Goal: Task Accomplishment & Management: Use online tool/utility

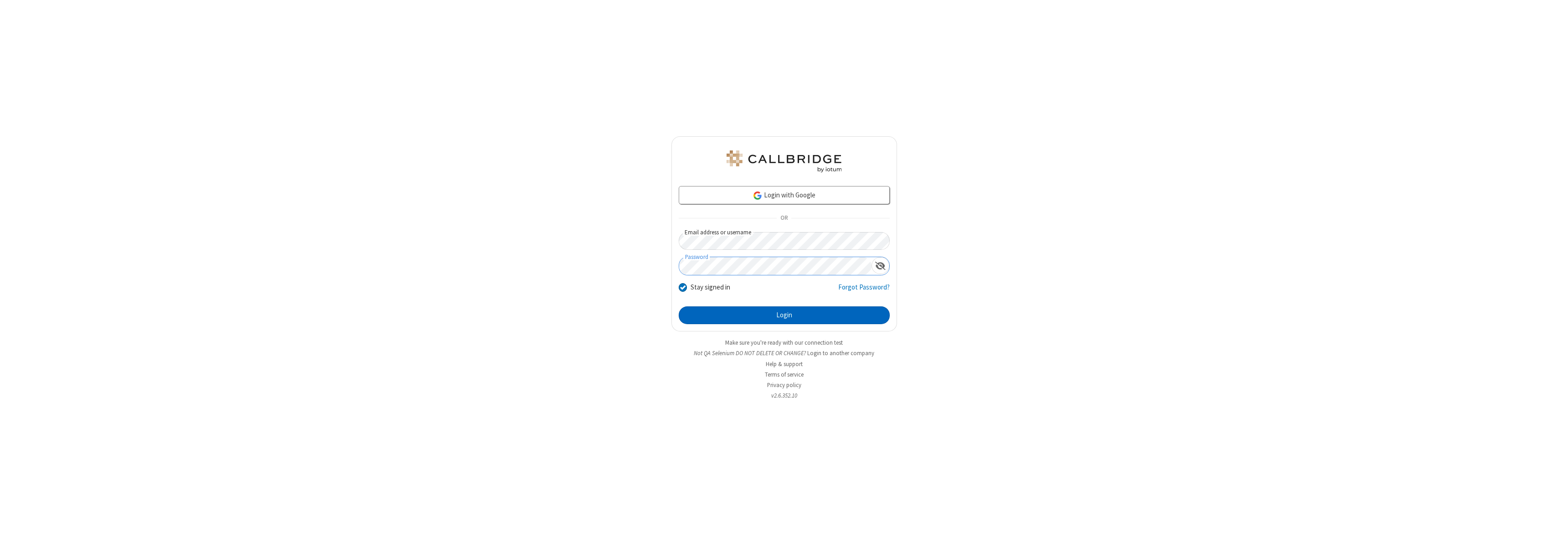
click at [784, 316] on button "Login" at bounding box center [784, 316] width 211 height 18
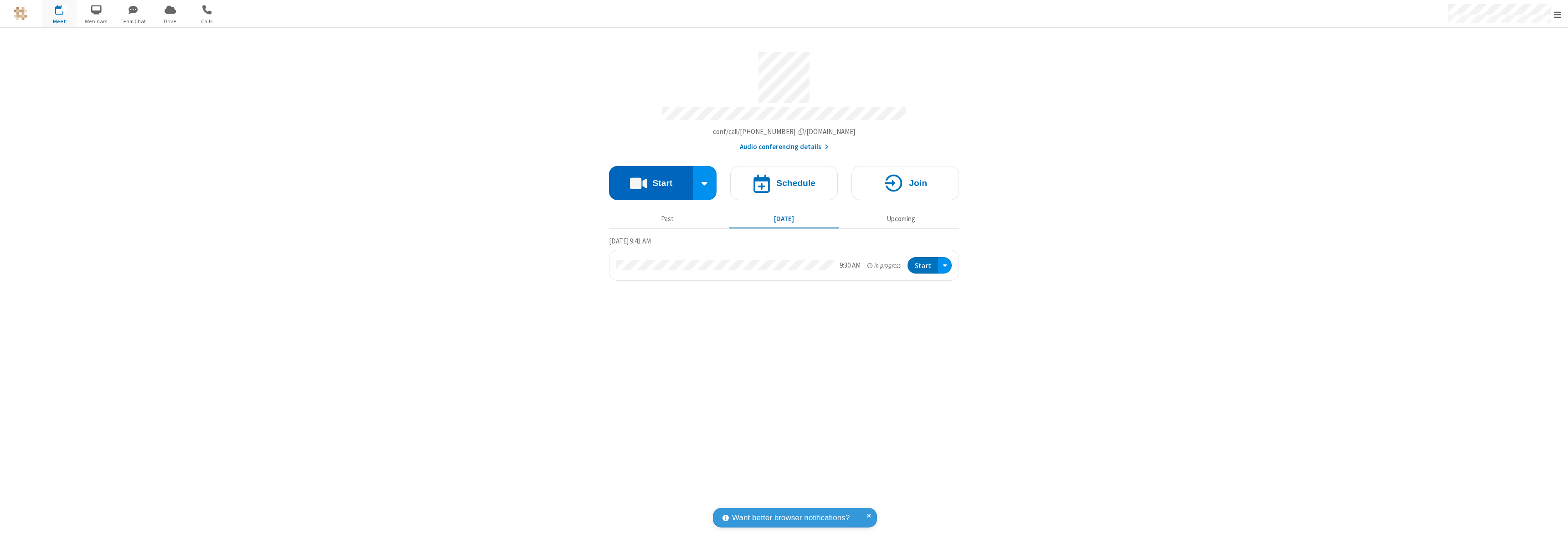
click at [651, 178] on button "Start" at bounding box center [651, 182] width 84 height 34
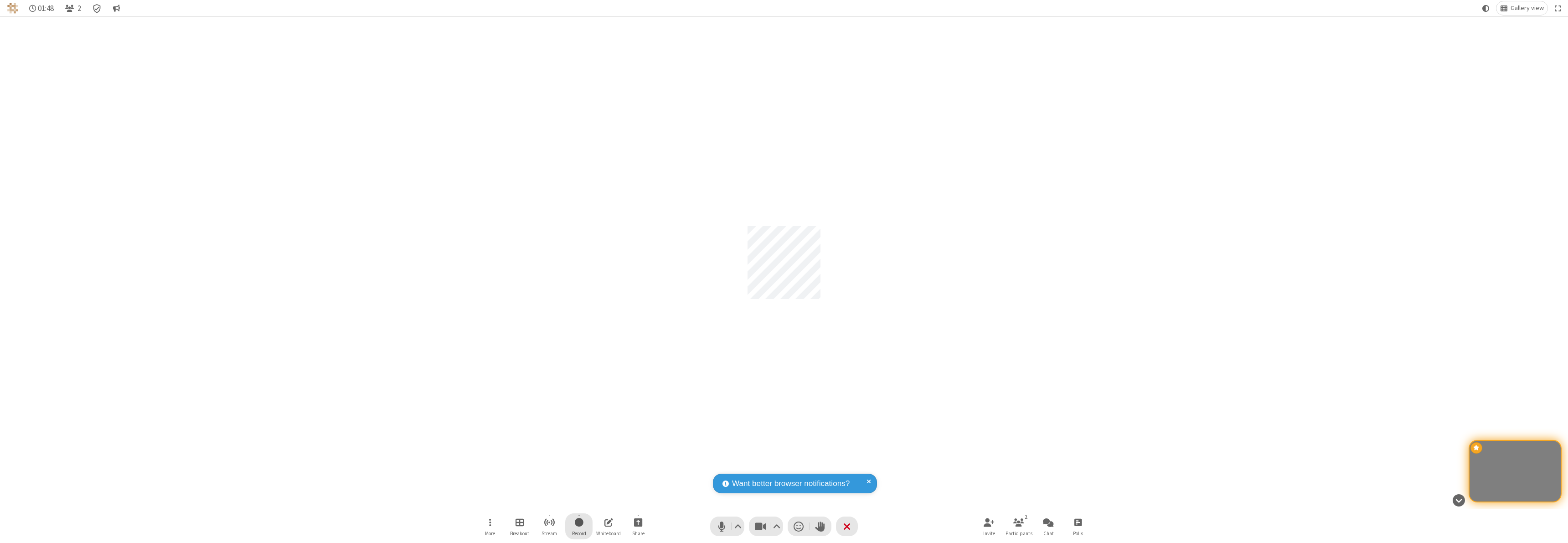
click at [579, 526] on span "Start recording" at bounding box center [580, 522] width 9 height 11
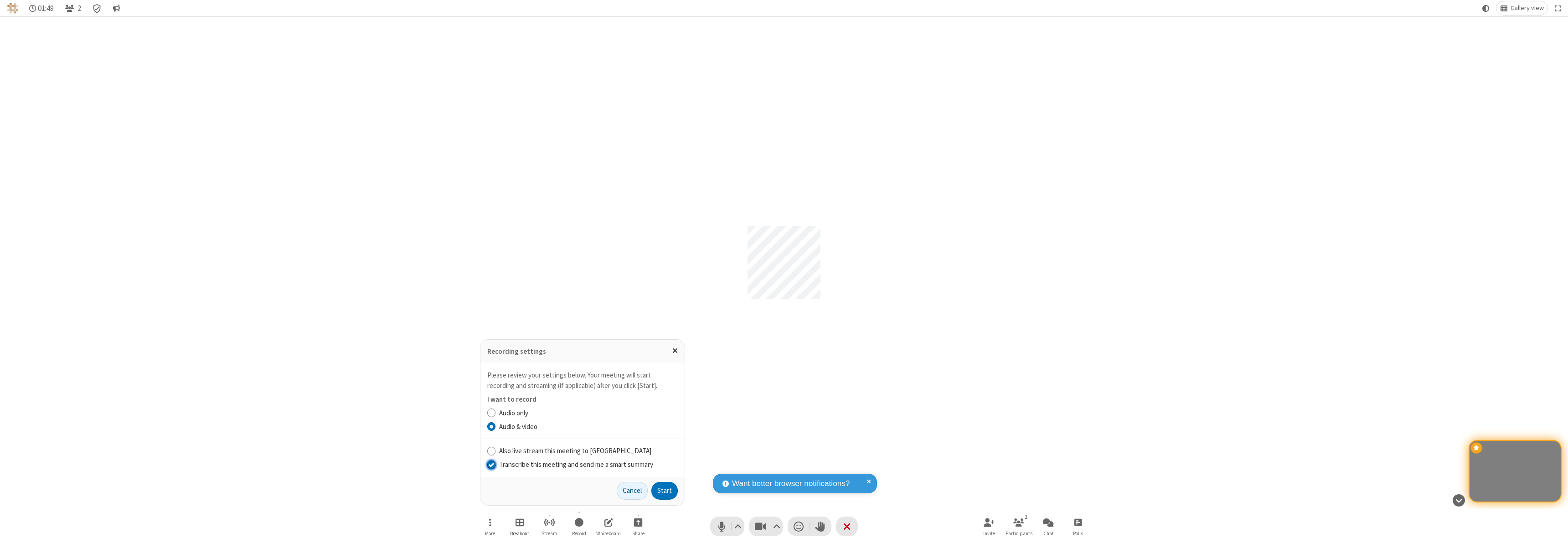
click at [491, 465] on input "Transcribe this meeting and send me a smart summary" at bounding box center [492, 465] width 9 height 10
click at [588, 413] on label "Audio only" at bounding box center [588, 413] width 178 height 11
click at [496, 413] on input "Audio only" at bounding box center [492, 413] width 9 height 10
click at [491, 450] on input "Also live stream this meeting to Callbridge" at bounding box center [492, 450] width 9 height 10
click at [665, 491] on button "Start" at bounding box center [664, 491] width 26 height 18
